Goal: Task Accomplishment & Management: Manage account settings

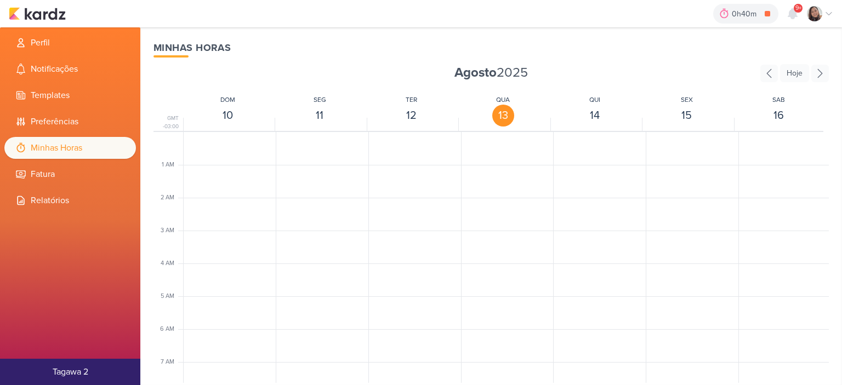
scroll to position [259, 0]
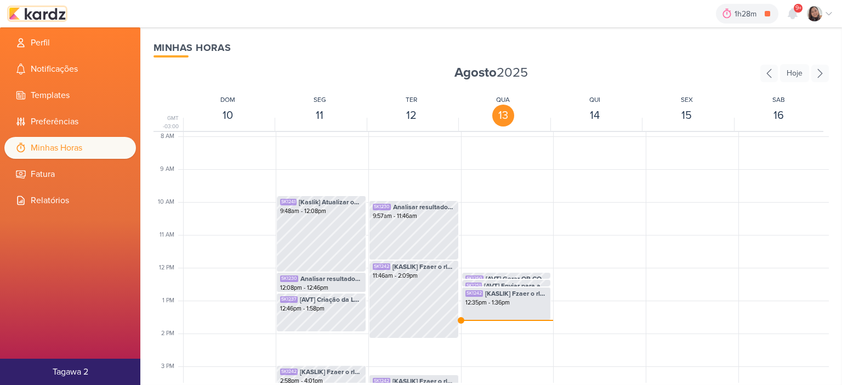
click at [46, 10] on img at bounding box center [37, 13] width 57 height 13
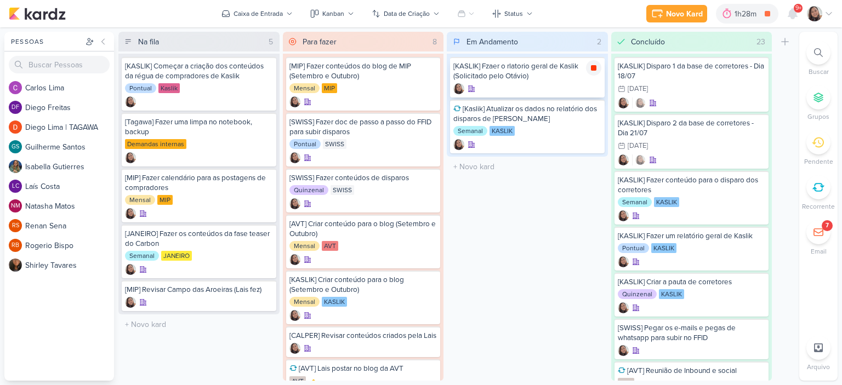
click at [594, 70] on icon at bounding box center [593, 67] width 5 height 5
click at [826, 9] on icon at bounding box center [828, 13] width 9 height 9
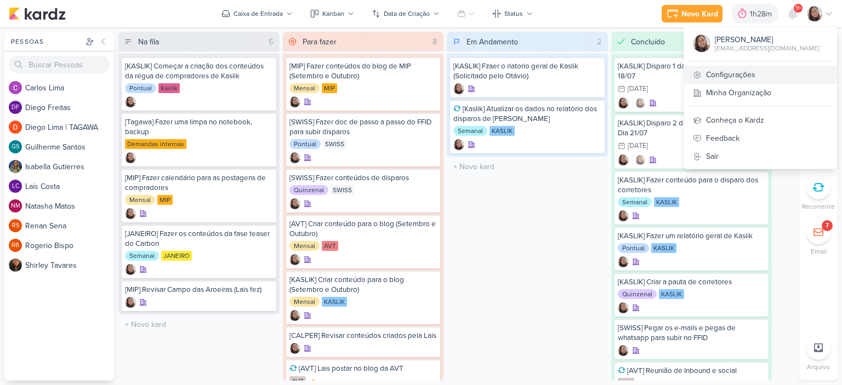
click at [701, 75] on icon at bounding box center [697, 75] width 9 height 9
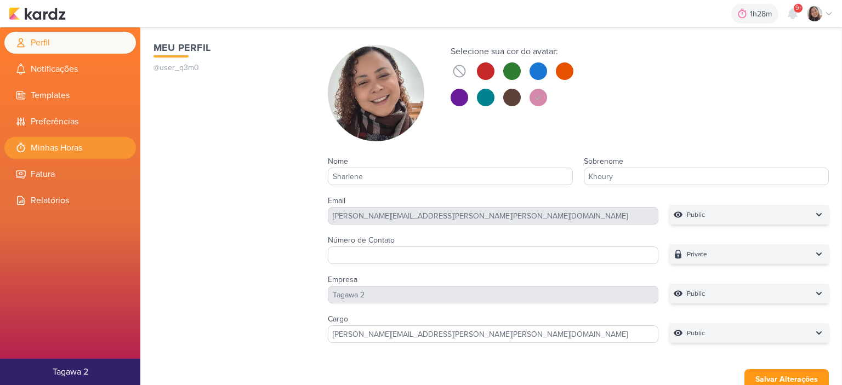
click at [78, 146] on li "Minhas Horas" at bounding box center [70, 148] width 132 height 22
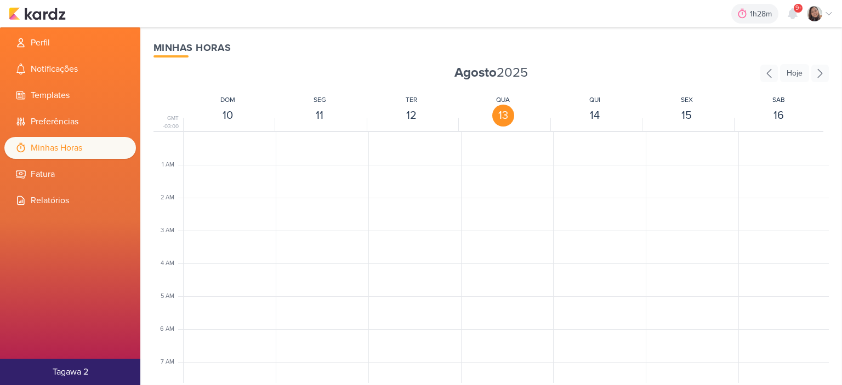
scroll to position [259, 0]
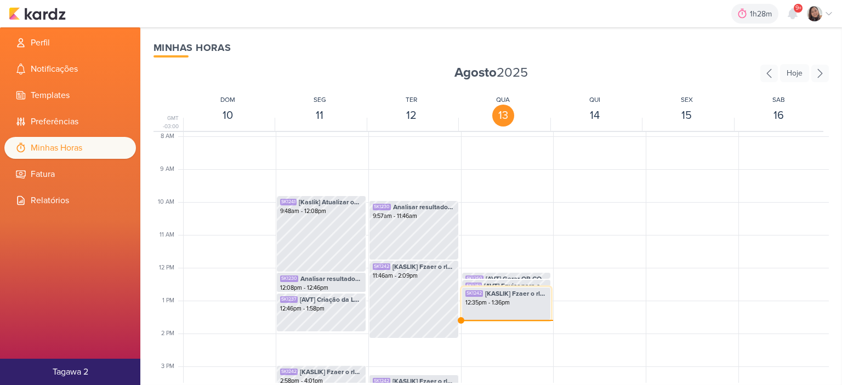
click at [534, 304] on div "12:35pm - 1:36pm" at bounding box center [506, 303] width 82 height 9
select select "pm"
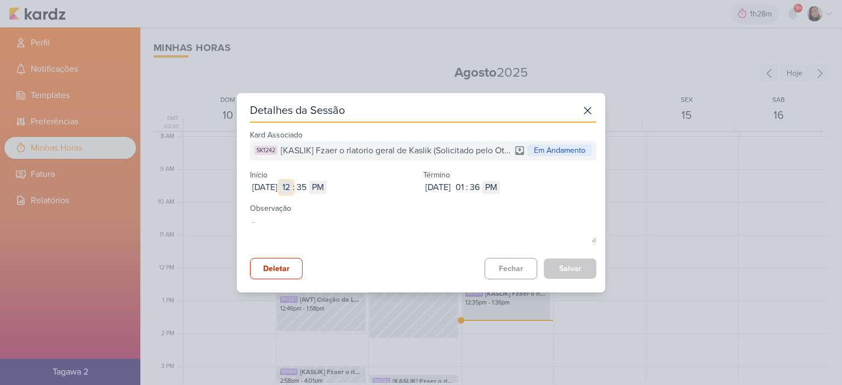
click at [293, 189] on input "12" at bounding box center [286, 187] width 13 height 13
type input "10"
click at [308, 187] on input "35" at bounding box center [301, 187] width 13 height 13
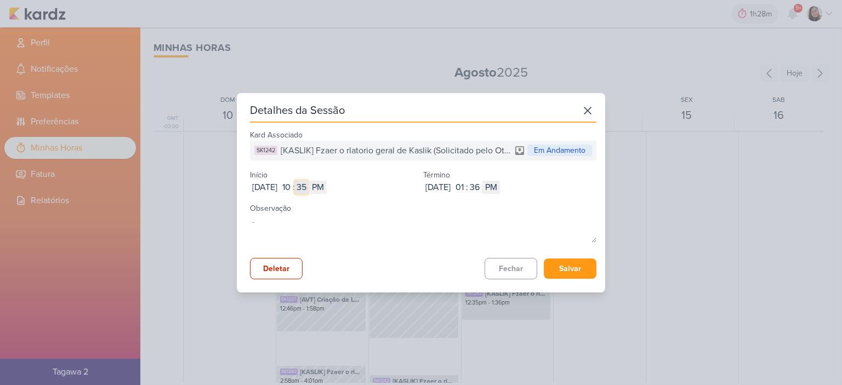
click at [308, 187] on input "35" at bounding box center [301, 187] width 13 height 13
type input "00"
click at [327, 189] on select "AM PM" at bounding box center [318, 187] width 18 height 13
select select "am"
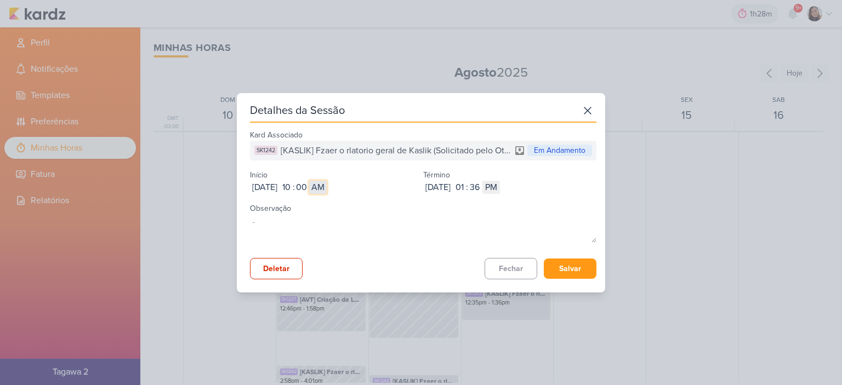
click at [327, 181] on select "AM PM" at bounding box center [318, 187] width 18 height 13
click at [466, 186] on input "01" at bounding box center [459, 187] width 13 height 13
type input "12"
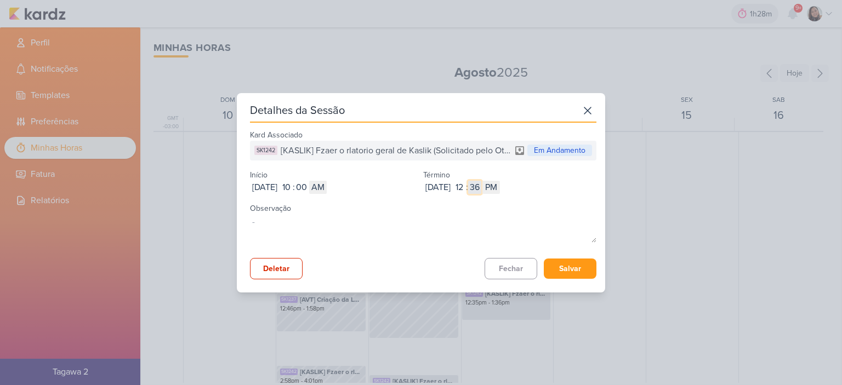
click at [481, 187] on input "36" at bounding box center [474, 187] width 13 height 13
type input "08"
click at [568, 191] on div "Aug 13, 2025 2025-08-13 12 : 08 AM PM" at bounding box center [509, 187] width 173 height 13
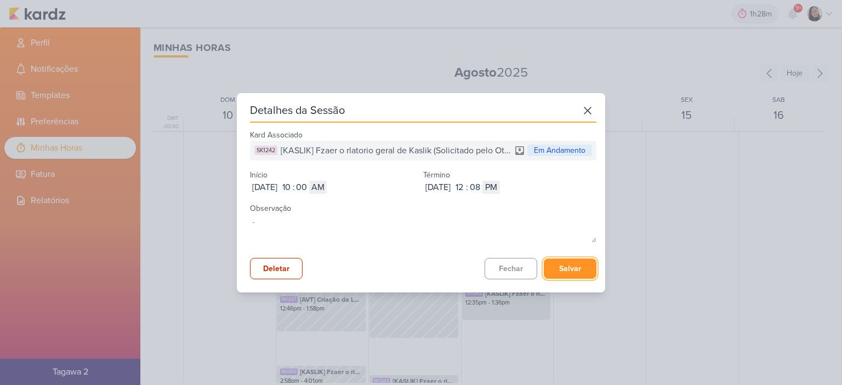
click at [558, 267] on button "Salvar" at bounding box center [570, 269] width 53 height 20
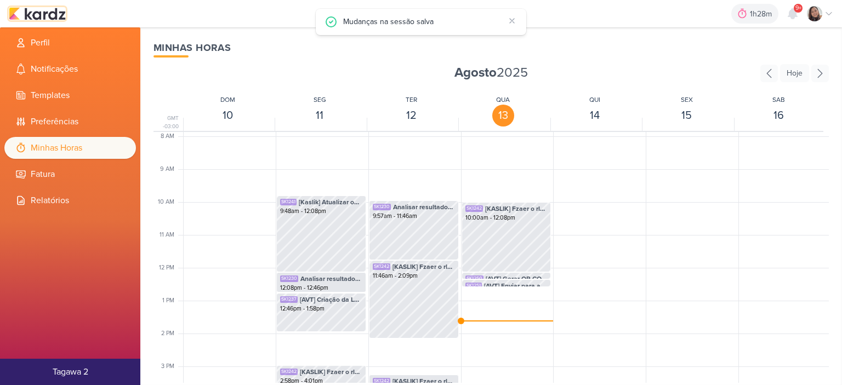
click at [47, 10] on img at bounding box center [37, 13] width 57 height 13
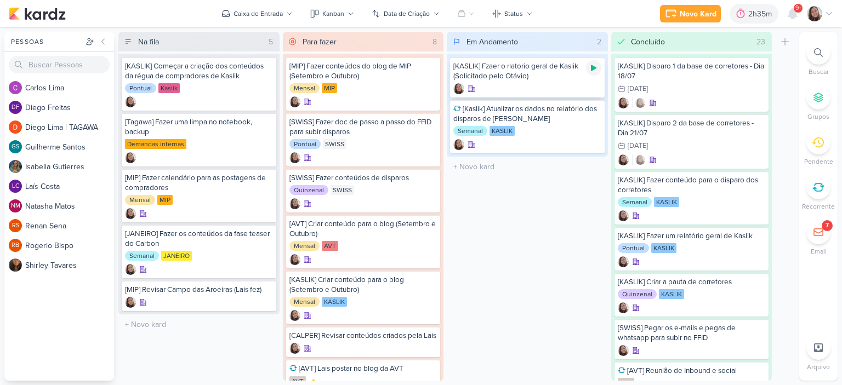
click at [594, 67] on icon at bounding box center [593, 68] width 5 height 6
click at [829, 9] on icon at bounding box center [828, 13] width 9 height 9
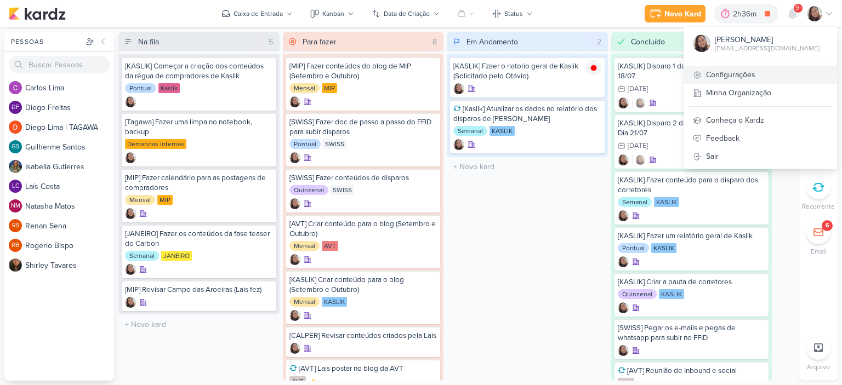
click at [738, 81] on link "Configurações" at bounding box center [760, 75] width 153 height 18
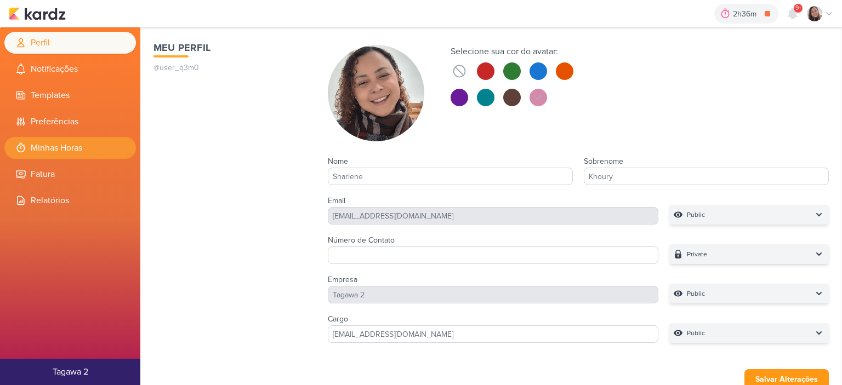
click at [82, 150] on li "Minhas Horas" at bounding box center [70, 148] width 132 height 22
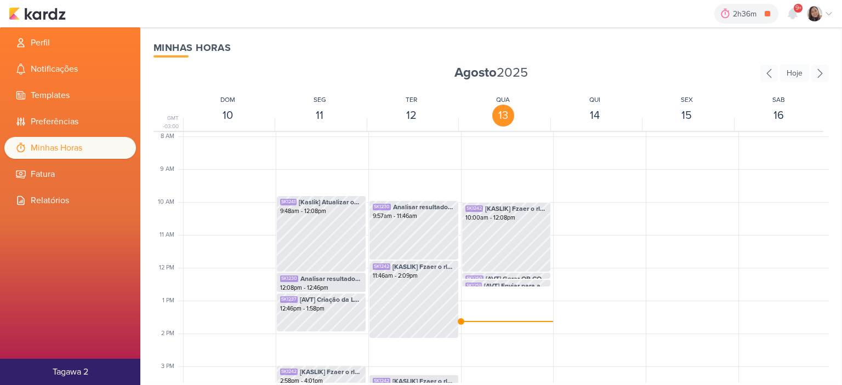
click at [40, 24] on div "2h36m [KASLIK] Fzaer o rlatorio geral de Kaslik (Solicitado pelo Otávio) 0h0m H…" at bounding box center [421, 13] width 824 height 27
click at [41, 19] on img at bounding box center [37, 13] width 57 height 13
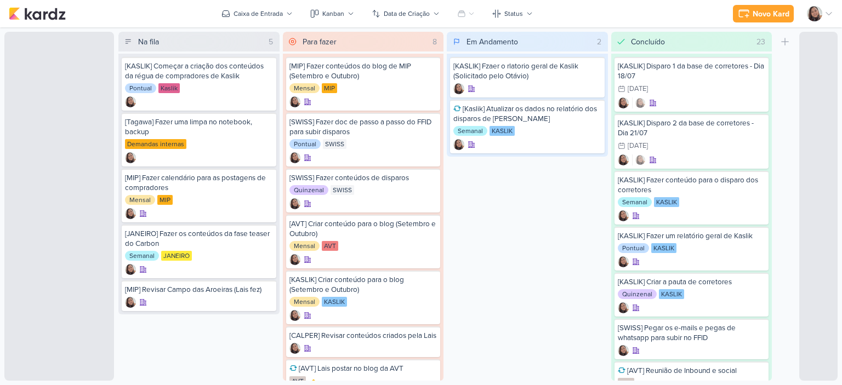
click at [831, 13] on icon at bounding box center [828, 14] width 5 height 3
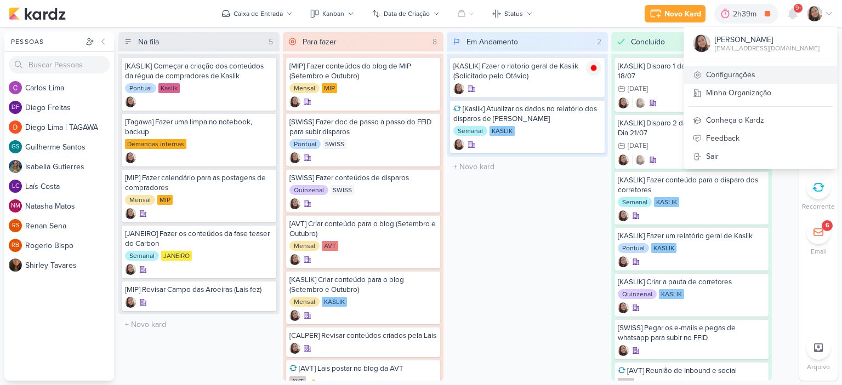
click at [720, 72] on link "Configurações" at bounding box center [760, 75] width 153 height 18
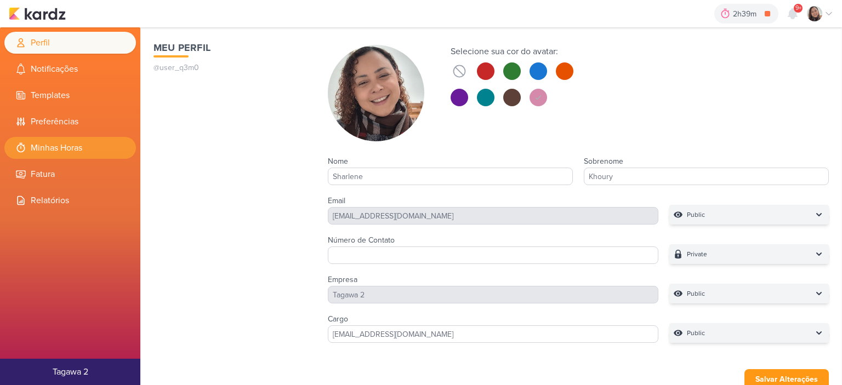
click at [63, 151] on li "Minhas Horas" at bounding box center [70, 148] width 132 height 22
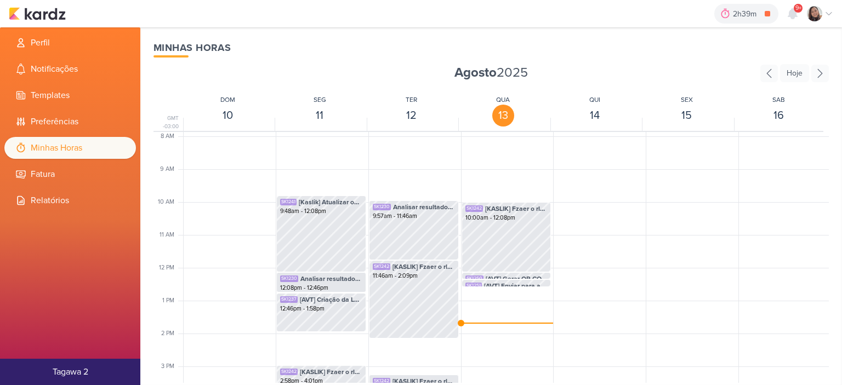
scroll to position [314, 0]
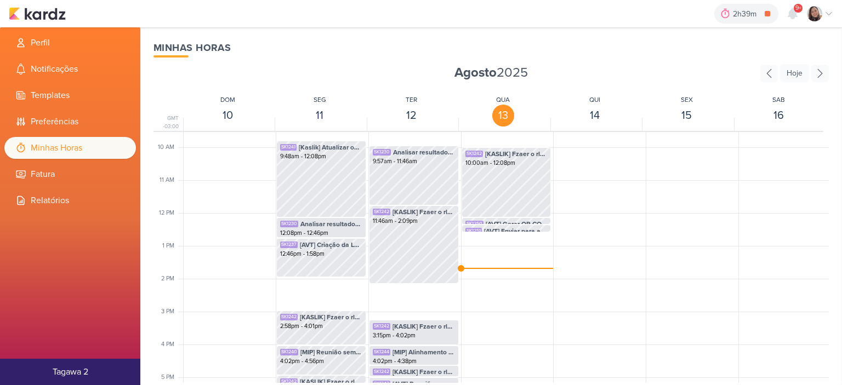
click at [497, 267] on div "SK1242 [KASLIK] Fzaer o rlatorio geral de Kaslik (Solicitado pelo Otávio) 10:00…" at bounding box center [506, 213] width 90 height 789
click at [490, 231] on span "[AVT] Enviar para aprovação os contepudo do blog" at bounding box center [516, 231] width 64 height 10
select select "pm"
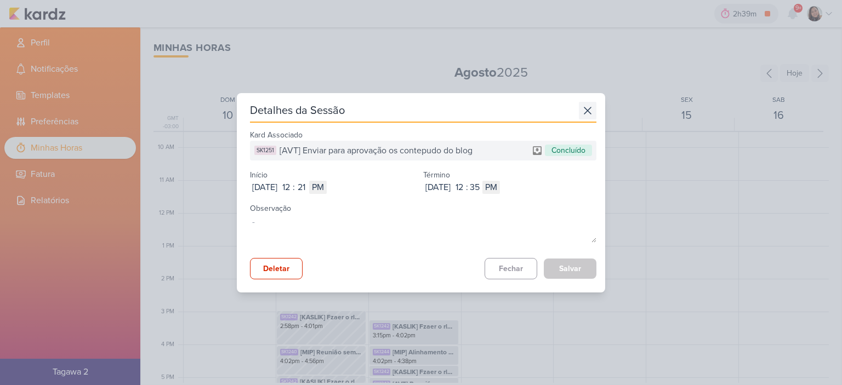
click at [589, 109] on icon at bounding box center [588, 111] width 18 height 18
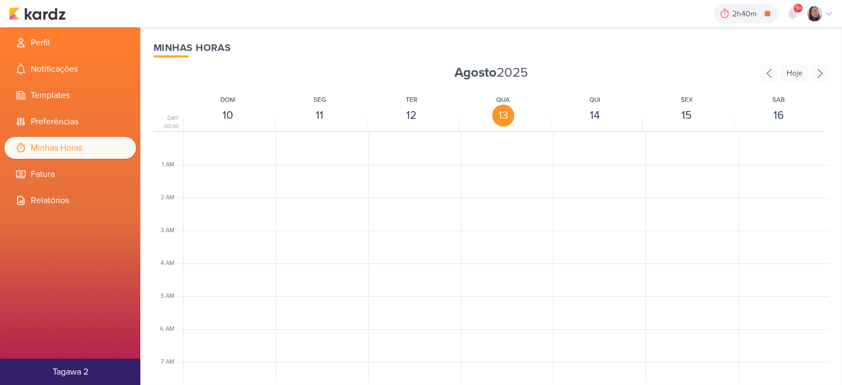
scroll to position [259, 0]
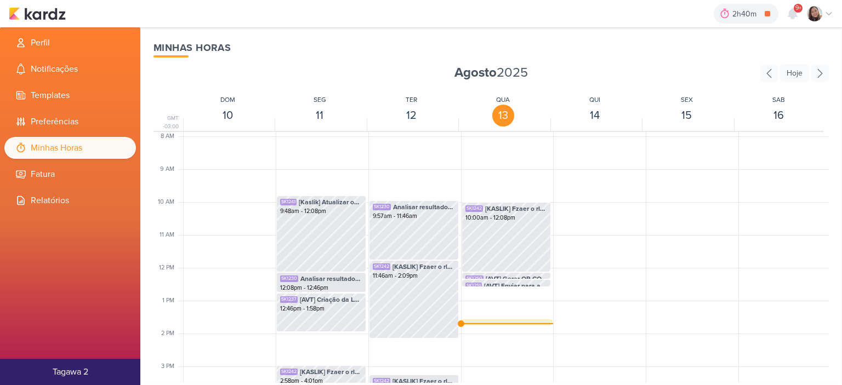
click at [505, 323] on span "[KASLIK] Fzaer o rlatorio geral de Kaslik (Solicitado pelo Otávio)" at bounding box center [516, 328] width 62 height 10
select select "pm"
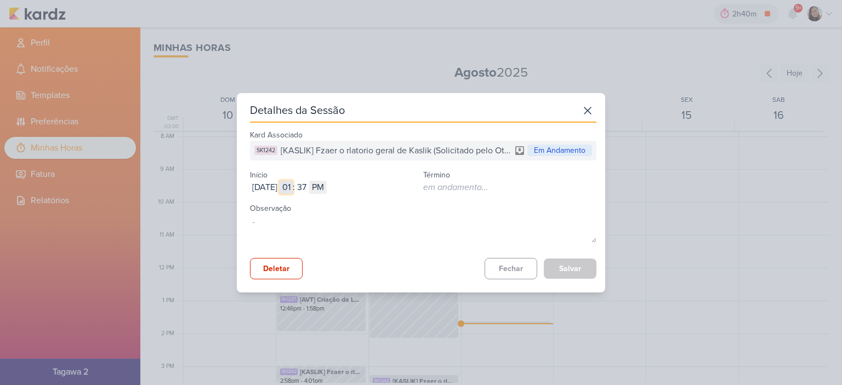
click at [293, 188] on input "01" at bounding box center [286, 187] width 13 height 13
type input "12"
click at [308, 189] on input "37" at bounding box center [301, 187] width 13 height 13
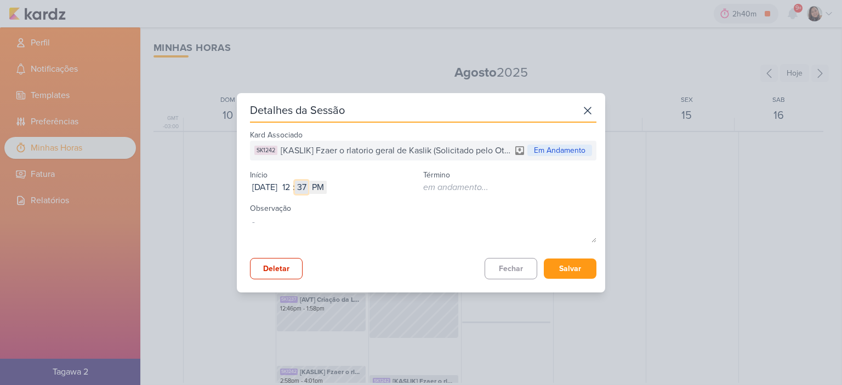
click at [308, 189] on input "37" at bounding box center [301, 187] width 13 height 13
type input "35"
click at [573, 269] on button "Salvar" at bounding box center [570, 269] width 53 height 20
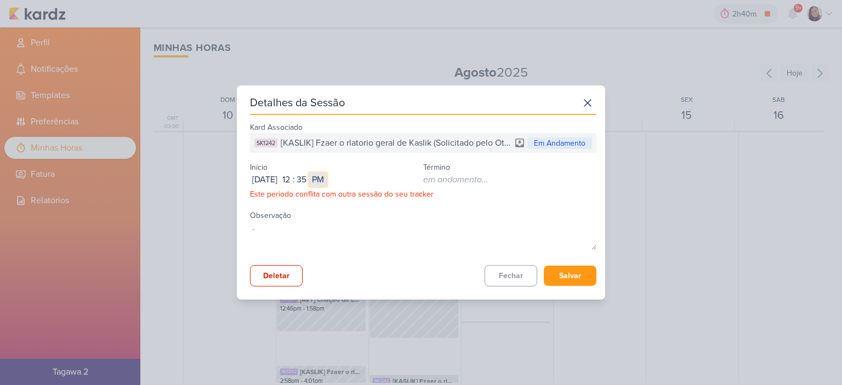
click at [327, 179] on select "AM PM" at bounding box center [318, 179] width 18 height 13
click at [308, 179] on input "35" at bounding box center [301, 179] width 13 height 13
type input "36"
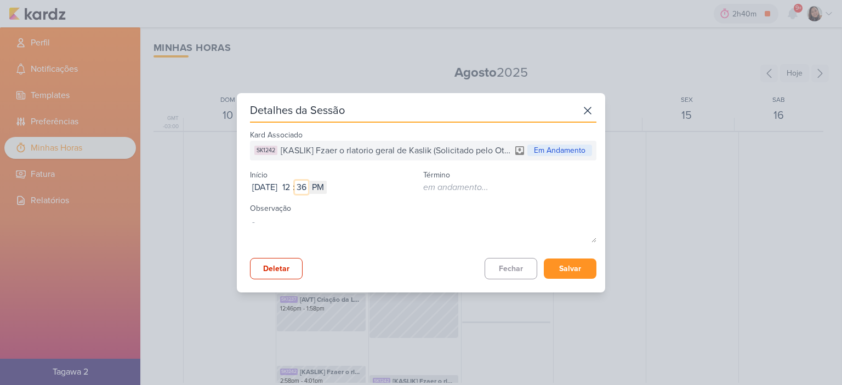
type input "36"
click at [587, 265] on button "Salvar" at bounding box center [570, 269] width 53 height 20
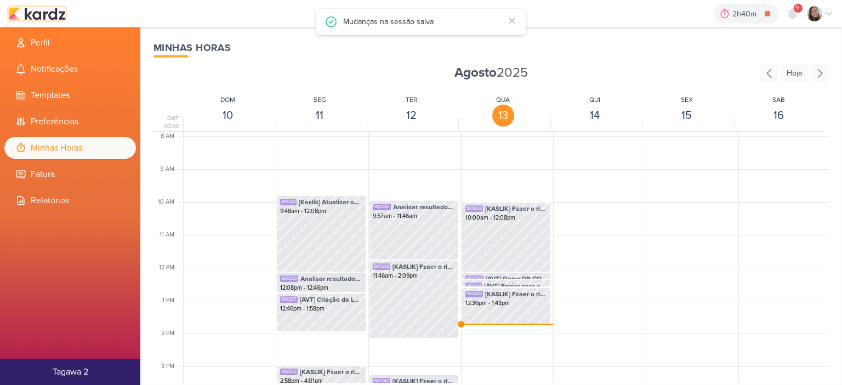
click at [59, 10] on img at bounding box center [37, 13] width 57 height 13
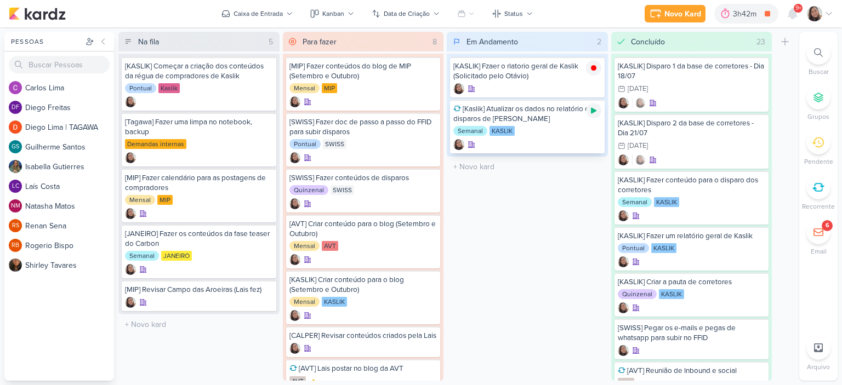
click at [589, 113] on icon at bounding box center [593, 110] width 9 height 9
click at [830, 8] on div at bounding box center [820, 13] width 26 height 15
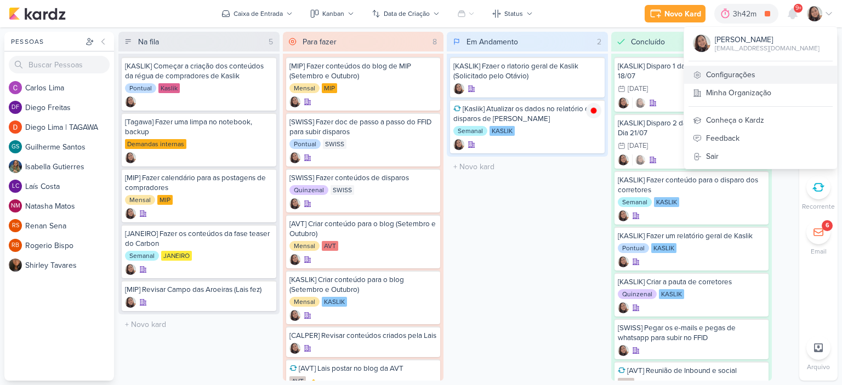
click at [756, 71] on link "Configurações" at bounding box center [760, 75] width 153 height 18
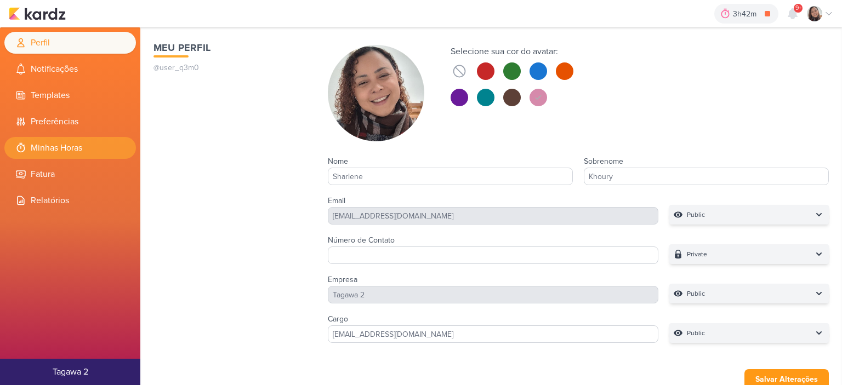
click at [44, 142] on li "Minhas Horas" at bounding box center [70, 148] width 132 height 22
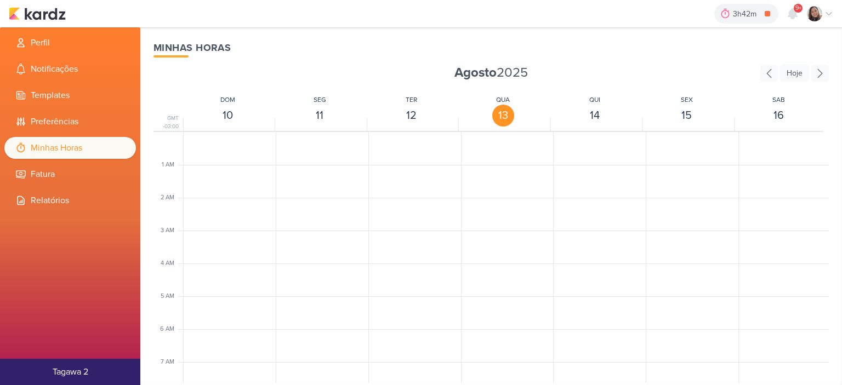
scroll to position [259, 0]
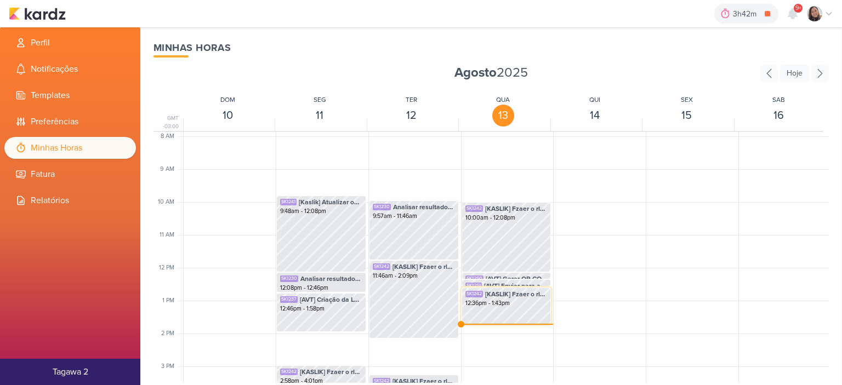
click at [520, 315] on div "SK1242 [KASLIK] Fzaer o rlatorio geral de Kaslik (Solicitado pelo Otávio) 12:36…" at bounding box center [507, 306] width 90 height 37
select select "pm"
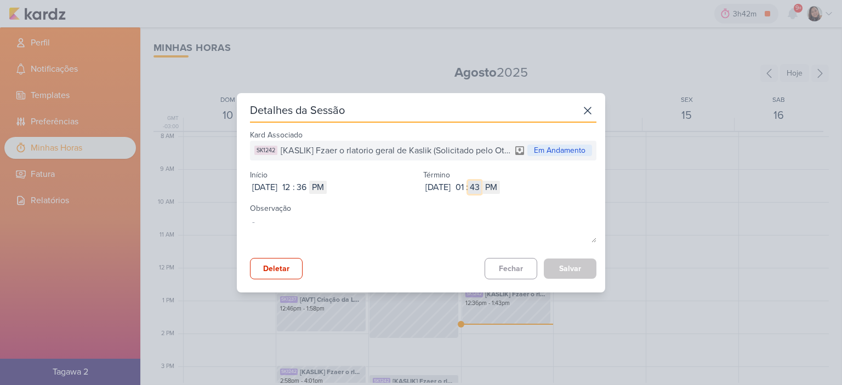
click at [481, 182] on input "43" at bounding box center [474, 187] width 13 height 13
type input "38"
click at [560, 269] on button "Salvar" at bounding box center [570, 269] width 53 height 20
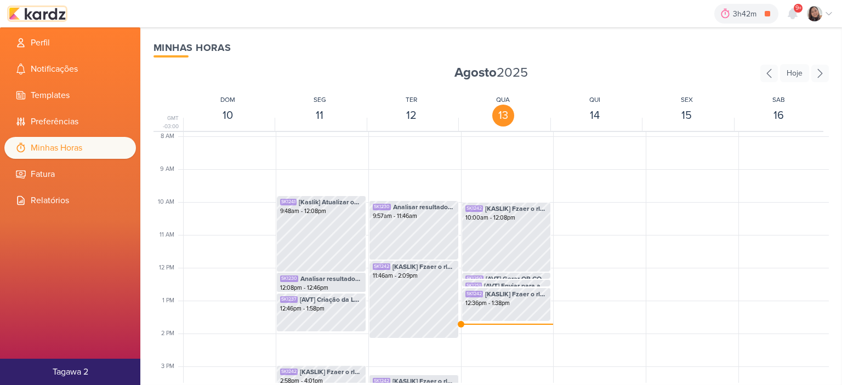
click at [51, 12] on img at bounding box center [37, 13] width 57 height 13
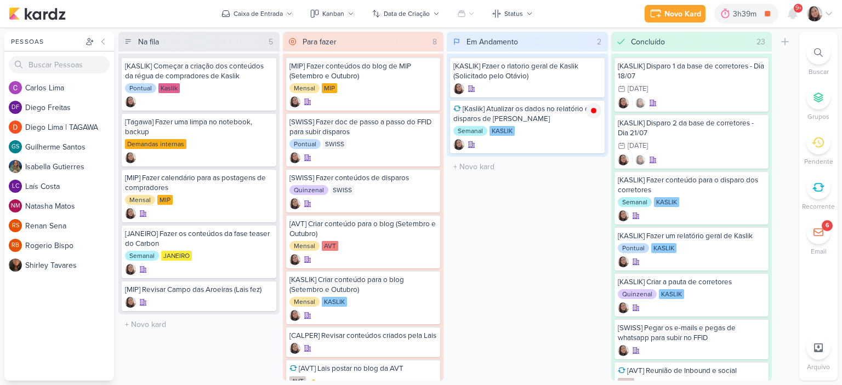
click at [829, 13] on icon at bounding box center [828, 13] width 9 height 9
click at [827, 9] on icon at bounding box center [828, 13] width 9 height 9
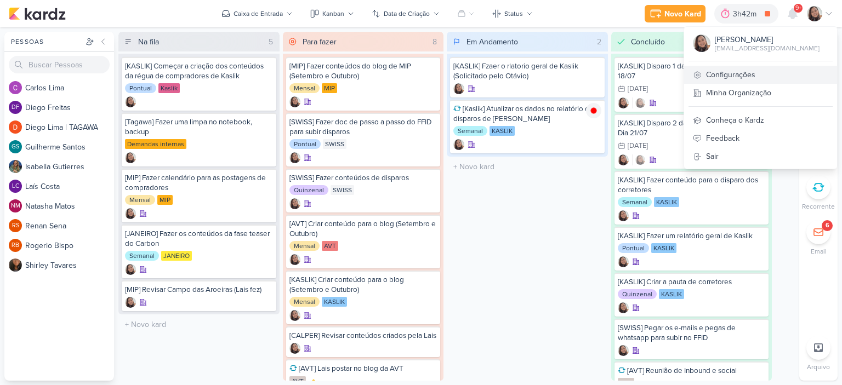
click at [726, 75] on link "Configurações" at bounding box center [760, 75] width 153 height 18
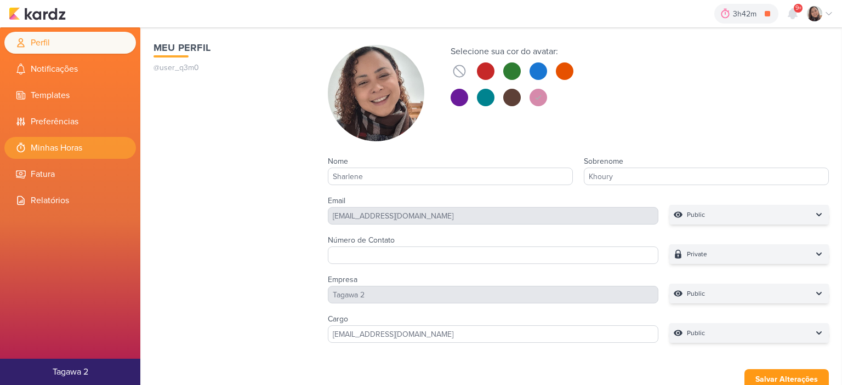
click at [55, 144] on li "Minhas Horas" at bounding box center [70, 148] width 132 height 22
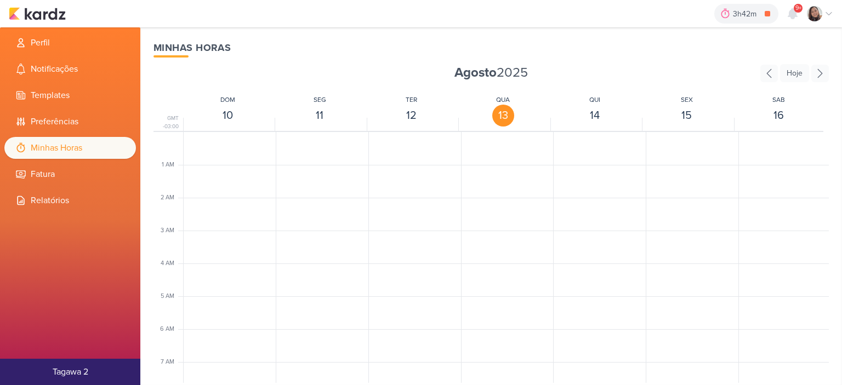
scroll to position [259, 0]
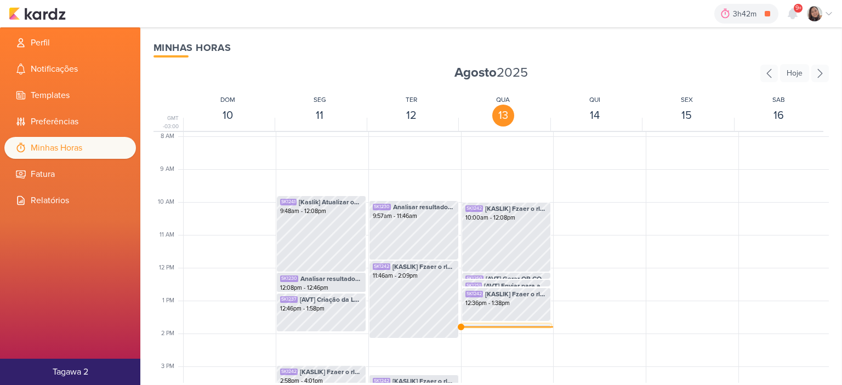
click at [480, 325] on div "SK1245 [Kaslik] Atualizar os dados no relatório dos disparos de [PERSON_NAME] 1…" at bounding box center [506, 335] width 89 height 21
select select "pm"
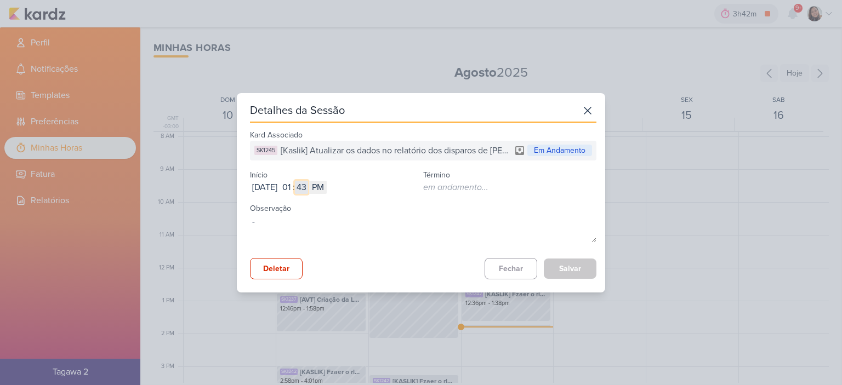
click at [308, 186] on input "43" at bounding box center [301, 187] width 13 height 13
type input "38"
click at [566, 276] on button "Salvar" at bounding box center [570, 269] width 53 height 20
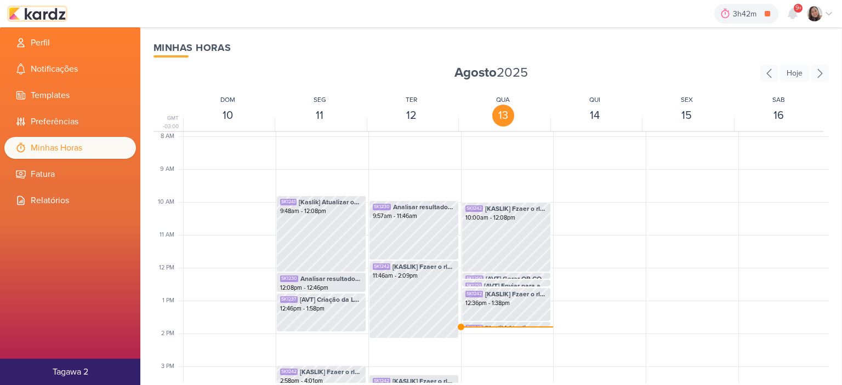
click at [53, 15] on img at bounding box center [37, 13] width 57 height 13
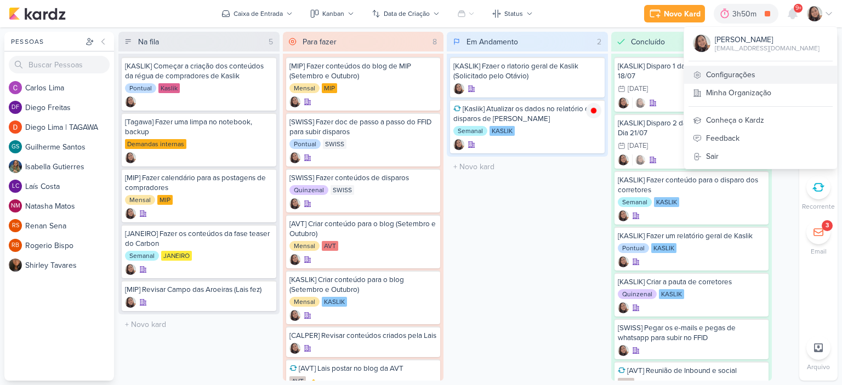
click at [741, 72] on link "Configurações" at bounding box center [760, 75] width 153 height 18
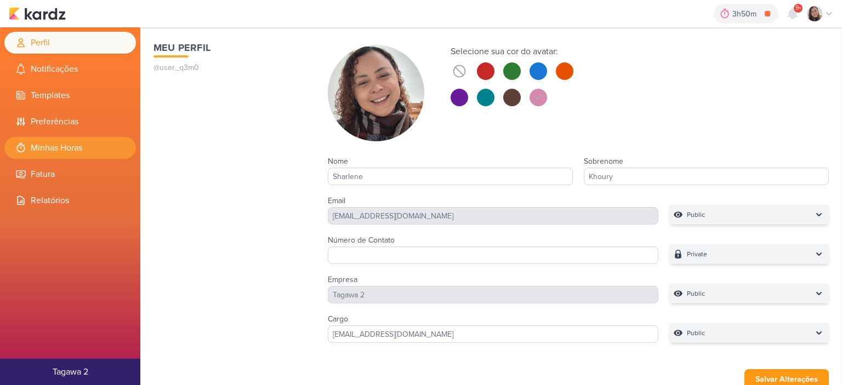
click at [43, 146] on li "Minhas Horas" at bounding box center [70, 148] width 132 height 22
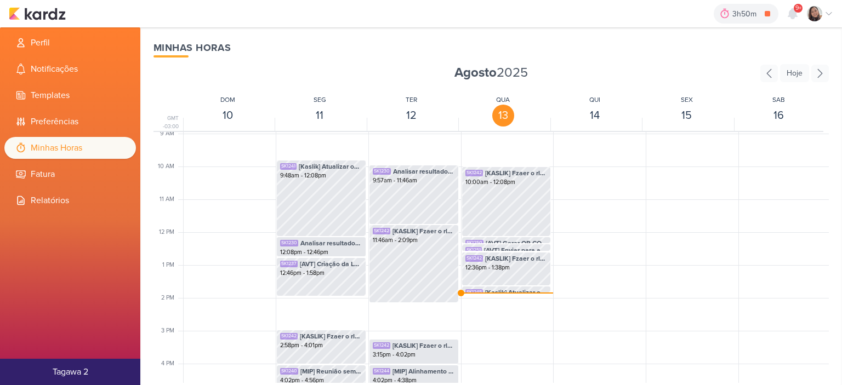
scroll to position [314, 0]
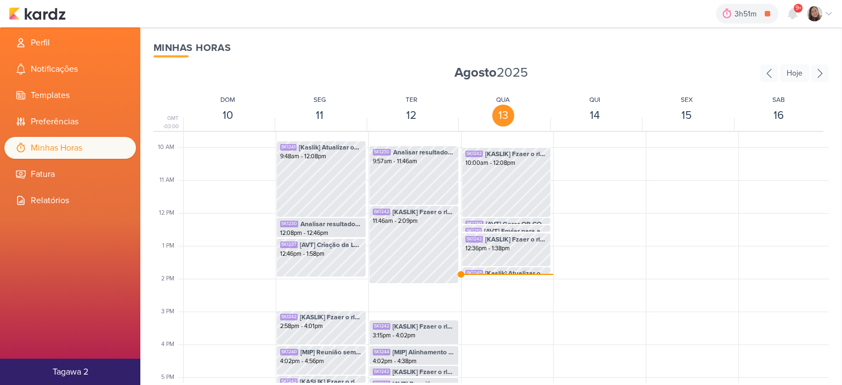
scroll to position [368, 0]
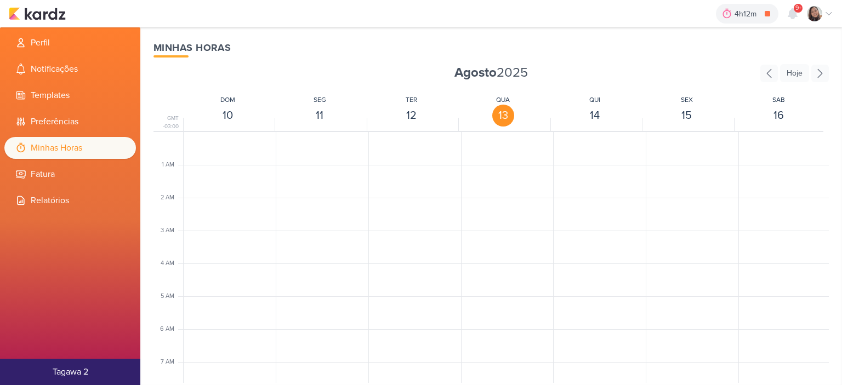
scroll to position [259, 0]
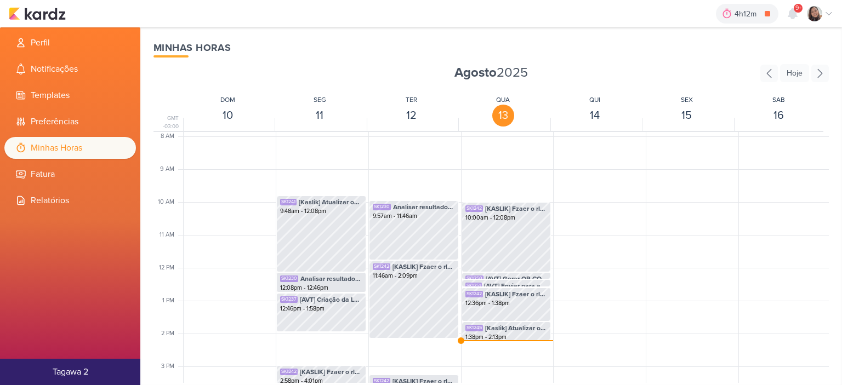
click at [54, 6] on div "4h12m [Kaslik] Atualizar os dados no relatório dos disparos de Kaslik 0h0m Hoje…" at bounding box center [421, 13] width 824 height 27
click at [58, 21] on div "4h12m [Kaslik] Atualizar os dados no relatório dos disparos de Kaslik 0h0m Hoje…" at bounding box center [421, 13] width 824 height 27
click at [54, 18] on img at bounding box center [37, 13] width 57 height 13
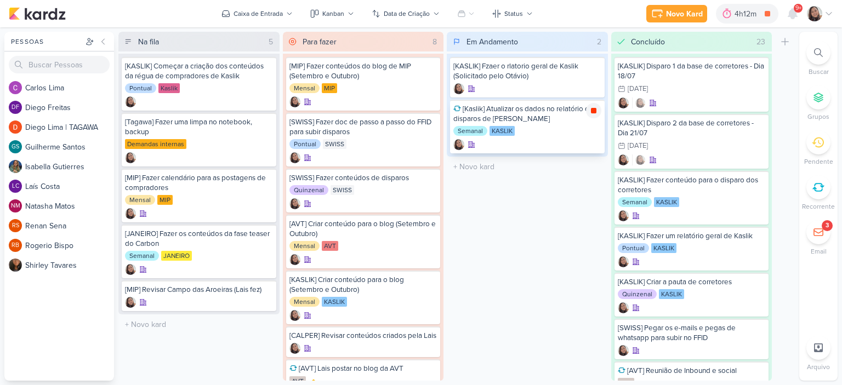
click at [592, 110] on icon at bounding box center [593, 110] width 5 height 5
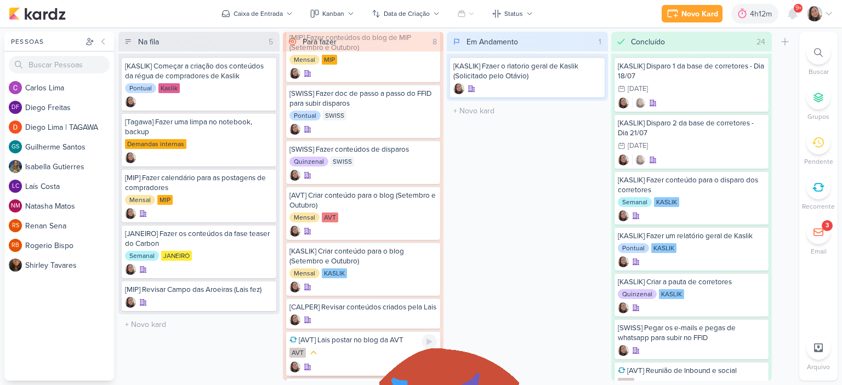
scroll to position [88, 0]
